Goal: Connect with others: Establish contact or relationships with other users

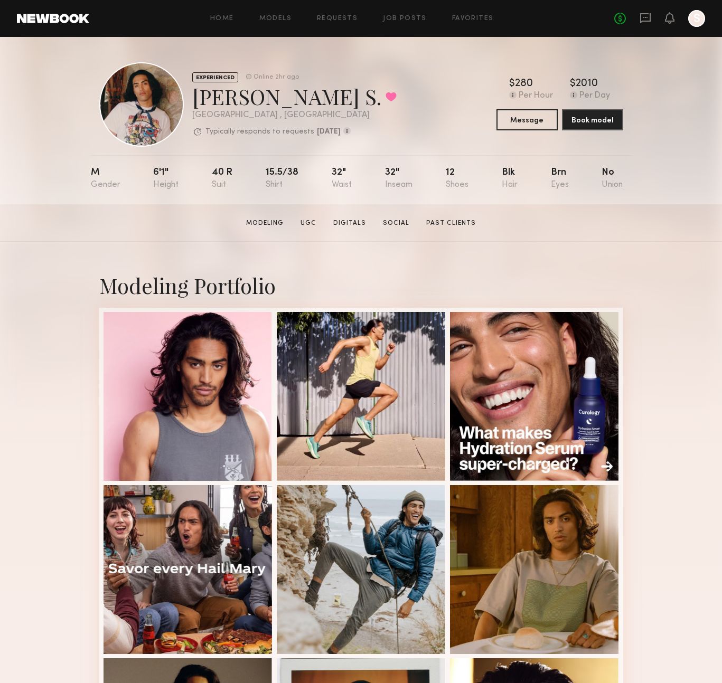
click at [655, 16] on div "No fees up to $5,000 S" at bounding box center [659, 18] width 91 height 17
click at [648, 18] on icon at bounding box center [645, 18] width 12 height 12
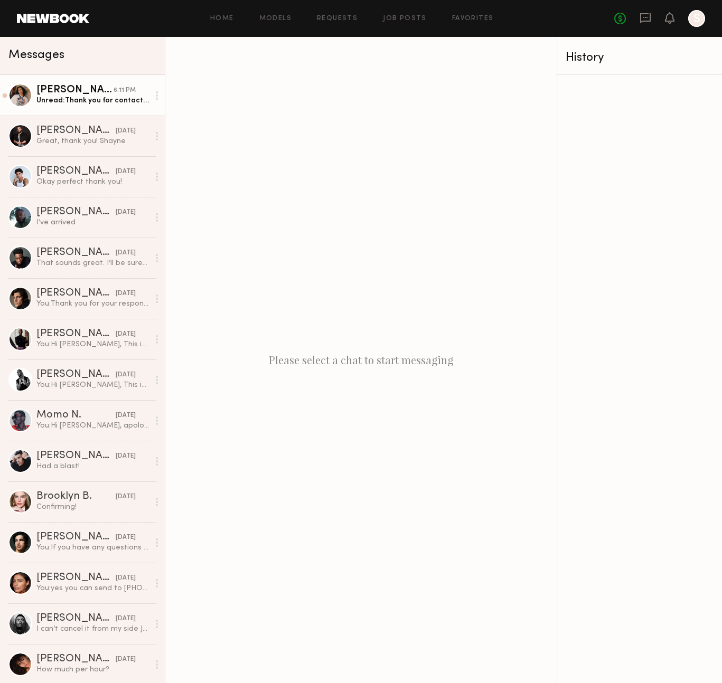
click at [87, 106] on link "Kenan-Eames S. 6:11 PM Unread: Thank you for contacting me! Yes I am available …" at bounding box center [82, 95] width 165 height 41
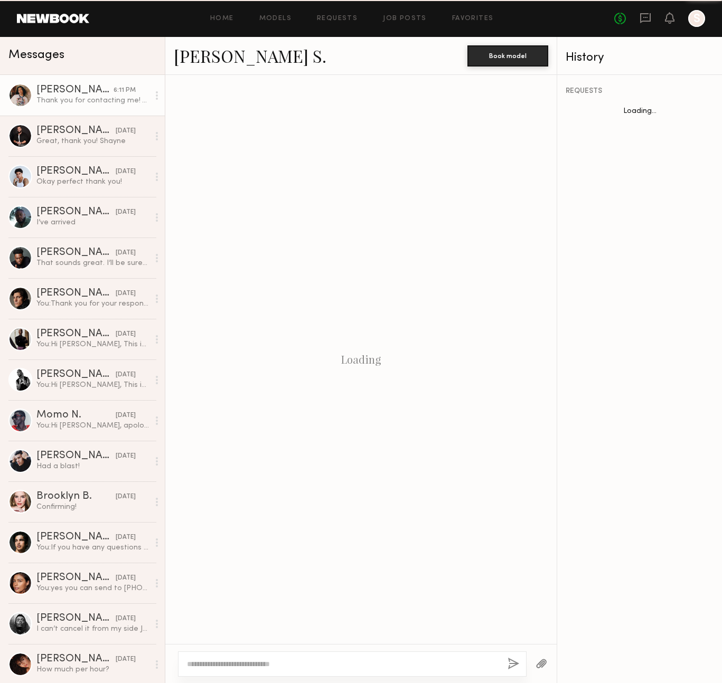
scroll to position [194, 0]
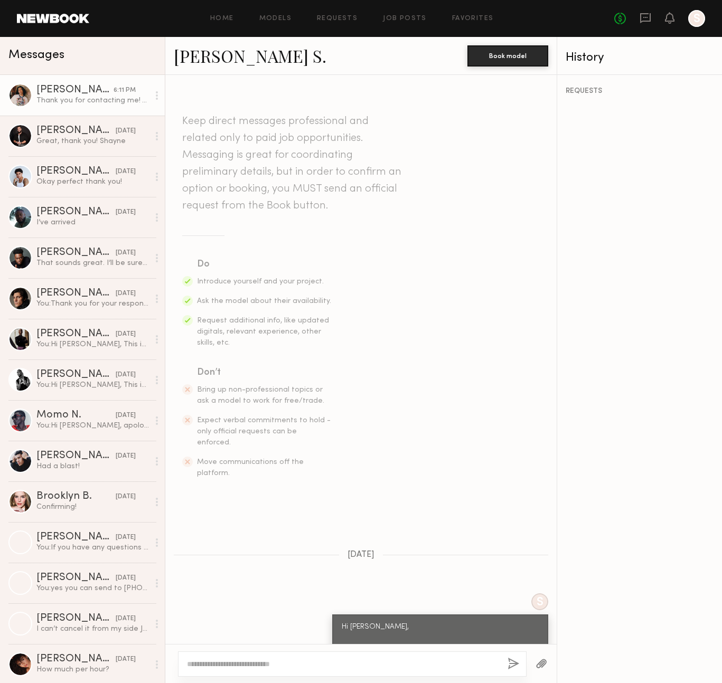
scroll to position [194, 0]
